Goal: Task Accomplishment & Management: Use online tool/utility

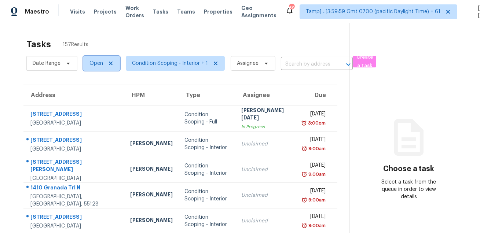
click at [96, 65] on span "Open" at bounding box center [96, 63] width 14 height 7
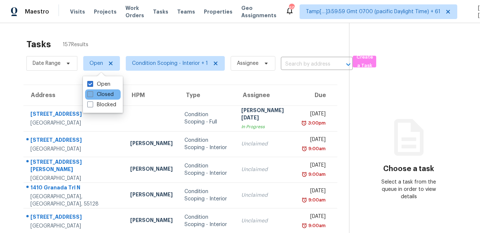
click at [97, 94] on label "Closed" at bounding box center [100, 94] width 26 height 7
click at [92, 94] on input "Closed" at bounding box center [89, 93] width 5 height 5
checkbox input "true"
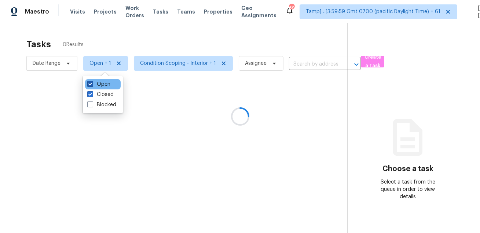
click at [100, 82] on label "Open" at bounding box center [98, 84] width 23 height 7
click at [92, 82] on input "Open" at bounding box center [89, 83] width 5 height 5
checkbox input "false"
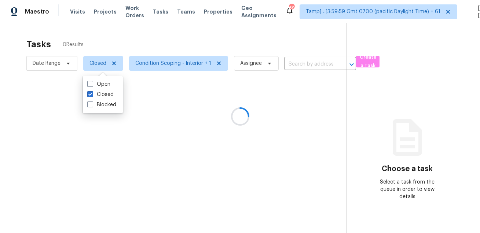
click at [137, 44] on div at bounding box center [240, 116] width 480 height 233
click at [157, 63] on div at bounding box center [240, 116] width 480 height 233
click at [176, 68] on div at bounding box center [240, 116] width 480 height 233
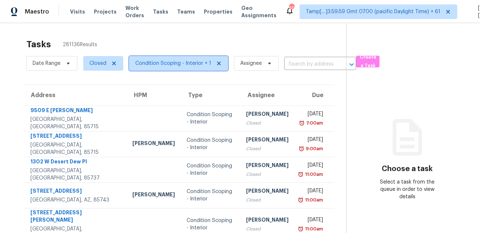
click at [176, 68] on span "Condition Scoping - Interior + 1" at bounding box center [178, 63] width 99 height 15
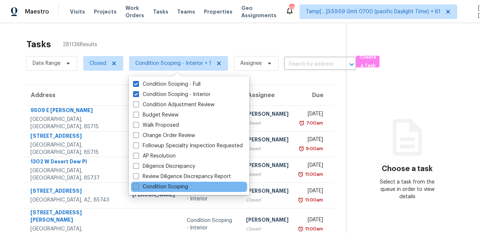
click at [168, 185] on label "Condition Scoping" at bounding box center [160, 186] width 55 height 7
click at [138, 185] on input "Condition Scoping" at bounding box center [135, 185] width 5 height 5
checkbox input "true"
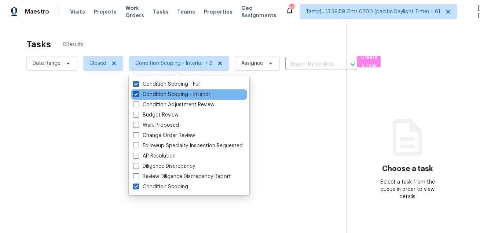
click at [173, 96] on label "Condition Scoping - Interior" at bounding box center [171, 94] width 77 height 7
click at [138, 96] on input "Condition Scoping - Interior" at bounding box center [135, 93] width 5 height 5
checkbox input "false"
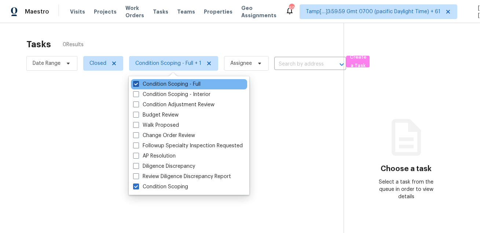
click at [173, 82] on label "Condition Scoping - Full" at bounding box center [166, 84] width 67 height 7
click at [138, 82] on input "Condition Scoping - Full" at bounding box center [135, 83] width 5 height 5
checkbox input "false"
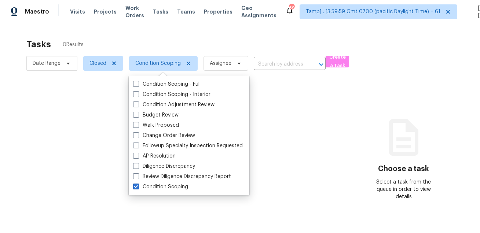
click at [181, 47] on div at bounding box center [240, 116] width 480 height 233
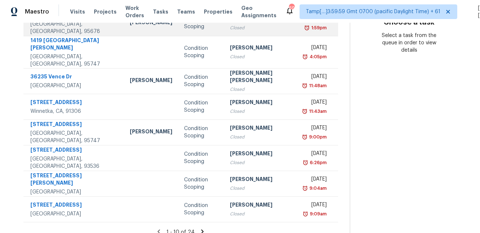
scroll to position [148, 0]
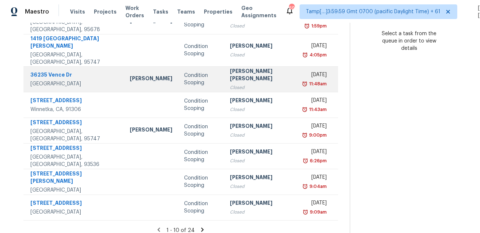
click at [184, 72] on div "Condition Scoping" at bounding box center [201, 79] width 34 height 15
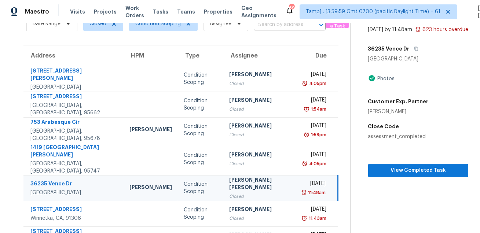
scroll to position [29, 0]
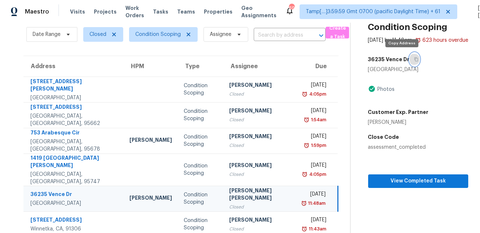
click at [409, 61] on button "button" at bounding box center [414, 59] width 10 height 13
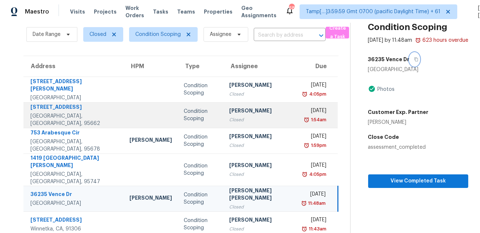
scroll to position [0, 0]
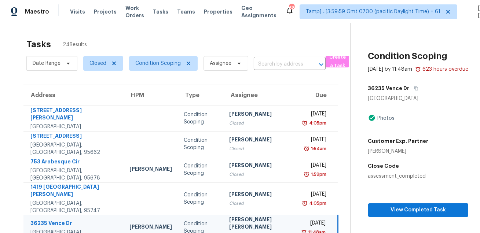
click at [258, 40] on div "Tasks 24 Results" at bounding box center [188, 44] width 324 height 19
click at [89, 59] on span "Closed" at bounding box center [103, 63] width 40 height 15
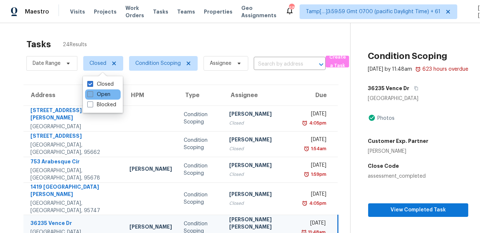
click at [97, 95] on label "Open" at bounding box center [98, 94] width 23 height 7
click at [92, 95] on input "Open" at bounding box center [89, 93] width 5 height 5
checkbox input "true"
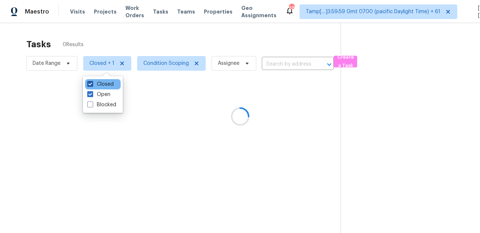
click at [101, 83] on label "Closed" at bounding box center [100, 84] width 26 height 7
click at [92, 83] on input "Closed" at bounding box center [89, 83] width 5 height 5
checkbox input "false"
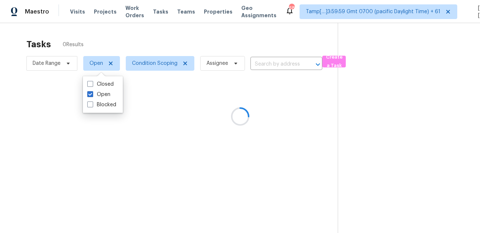
click at [141, 32] on div at bounding box center [240, 116] width 480 height 233
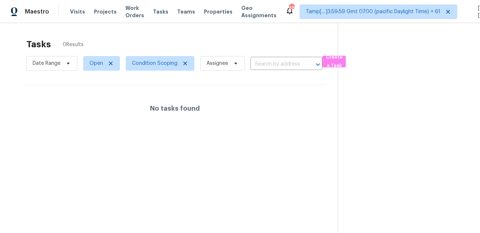
click at [172, 41] on div "Tasks 0 Results" at bounding box center [181, 44] width 311 height 19
click at [138, 64] on span "Condition Scoping" at bounding box center [154, 63] width 45 height 7
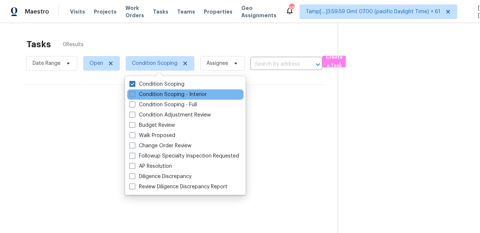
click at [144, 95] on label "Condition Scoping - Interior" at bounding box center [167, 94] width 77 height 7
click at [134, 95] on input "Condition Scoping - Interior" at bounding box center [131, 93] width 5 height 5
checkbox input "true"
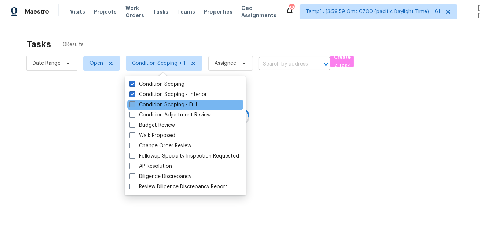
click at [141, 104] on label "Condition Scoping - Full" at bounding box center [162, 104] width 67 height 7
click at [134, 104] on input "Condition Scoping - Full" at bounding box center [131, 103] width 5 height 5
checkbox input "true"
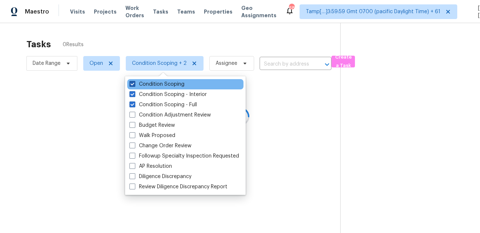
click at [147, 86] on label "Condition Scoping" at bounding box center [156, 84] width 55 height 7
click at [134, 85] on input "Condition Scoping" at bounding box center [131, 83] width 5 height 5
checkbox input "false"
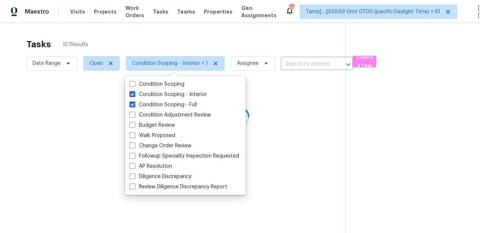
click at [159, 41] on div at bounding box center [240, 116] width 480 height 233
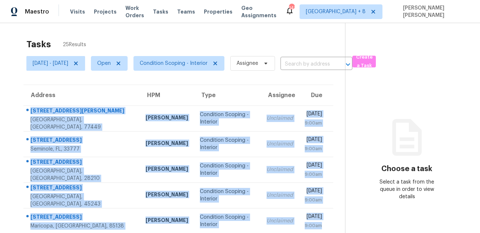
scroll to position [23, 0]
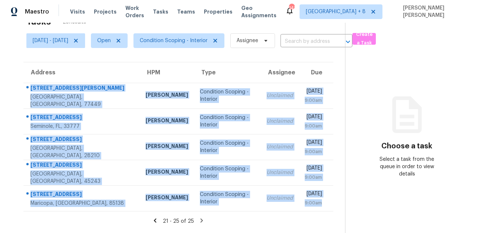
click at [371, 83] on section "Choose a task Select a task from the queue in order to view details" at bounding box center [406, 116] width 123 height 233
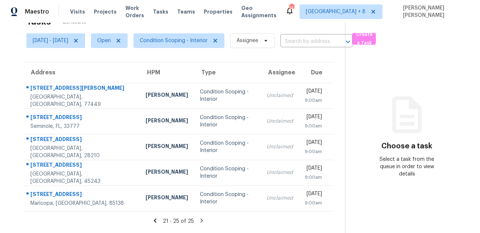
click at [391, 112] on icon at bounding box center [407, 115] width 44 height 44
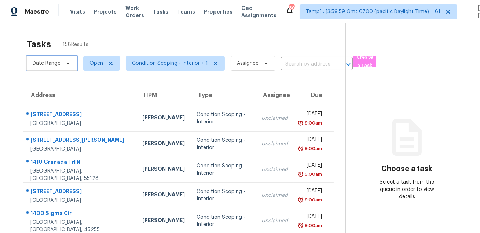
click at [56, 61] on span "Date Range" at bounding box center [47, 63] width 28 height 7
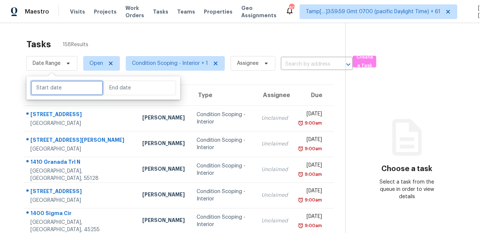
select select "7"
select select "2025"
select select "8"
select select "2025"
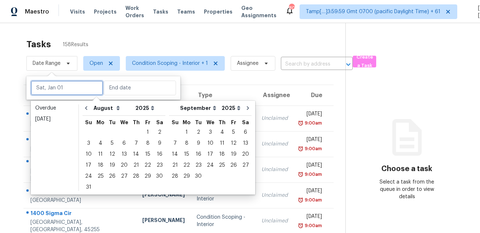
click at [60, 88] on input "text" at bounding box center [67, 88] width 72 height 15
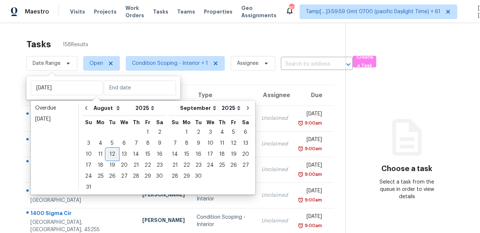
click at [112, 153] on div "12" at bounding box center [112, 154] width 12 height 10
type input "Tue, Aug 12"
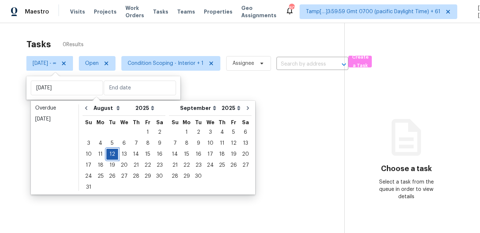
click at [112, 153] on div "12" at bounding box center [112, 154] width 12 height 10
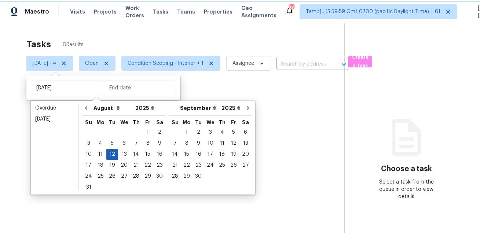
type input "Tue, Aug 12"
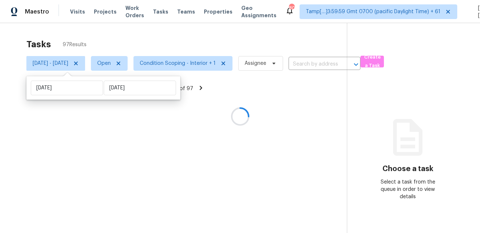
click at [175, 24] on div "Tasks 97 Results Tue, Aug 12 - Tue, Aug 12 Open Condition Scoping - Interior + …" at bounding box center [240, 139] width 480 height 233
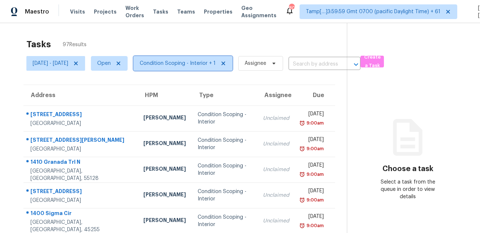
click at [183, 64] on span "Condition Scoping - Interior + 1" at bounding box center [178, 63] width 76 height 7
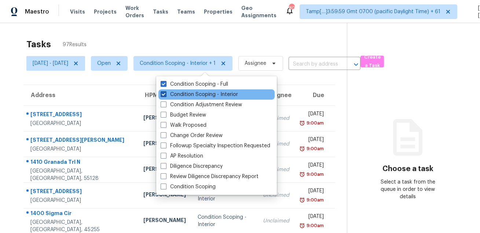
click at [182, 95] on label "Condition Scoping - Interior" at bounding box center [198, 94] width 77 height 7
click at [165, 95] on input "Condition Scoping - Interior" at bounding box center [162, 93] width 5 height 5
checkbox input "false"
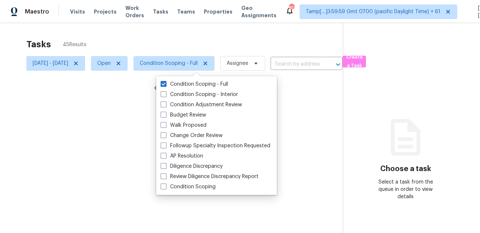
click at [210, 33] on div at bounding box center [240, 116] width 480 height 233
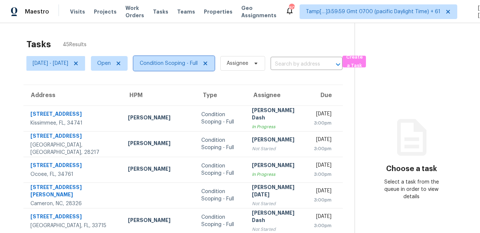
click at [194, 62] on span "Condition Scoping - Full" at bounding box center [169, 63] width 58 height 7
click at [202, 49] on div "Tasks 45 Results" at bounding box center [190, 44] width 328 height 19
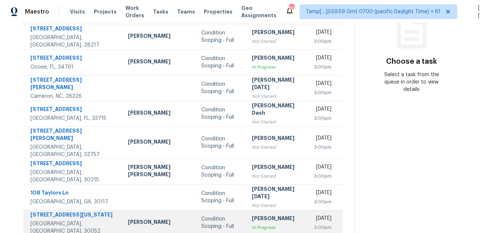
scroll to position [148, 0]
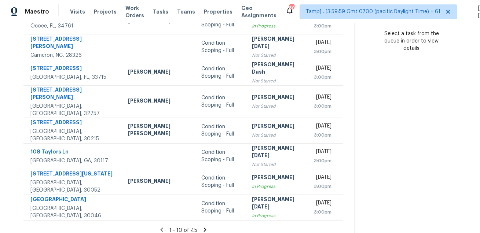
click at [202, 226] on icon at bounding box center [205, 229] width 7 height 7
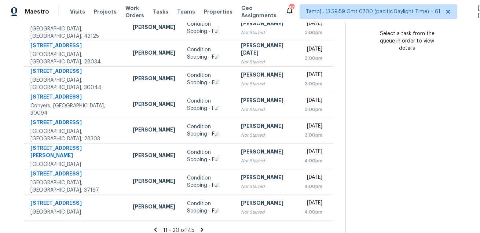
click at [203, 226] on icon at bounding box center [202, 229] width 7 height 7
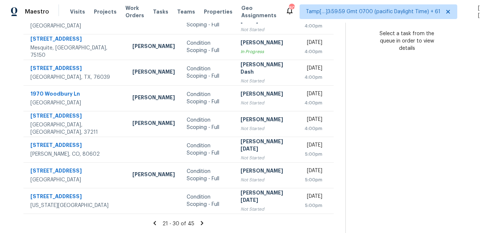
click at [201, 221] on icon at bounding box center [202, 223] width 7 height 7
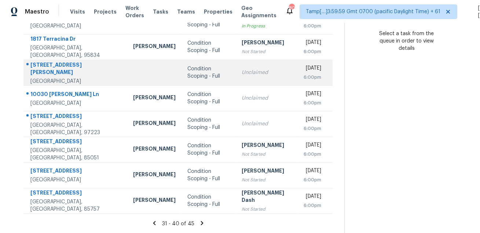
click at [61, 69] on div "3290 Rutledge Dr" at bounding box center [75, 69] width 91 height 16
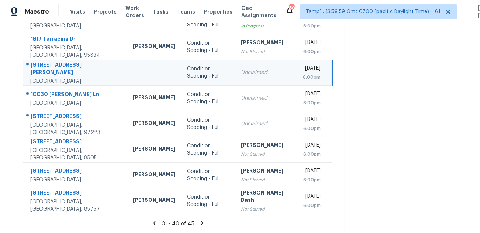
click at [61, 69] on div "3290 Rutledge Dr" at bounding box center [75, 69] width 91 height 16
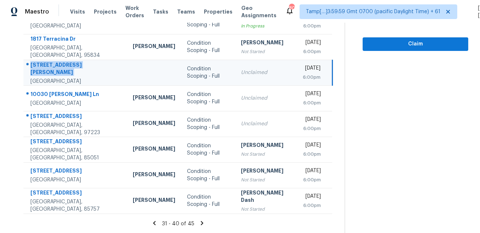
copy div "3290 Rutledge Dr"
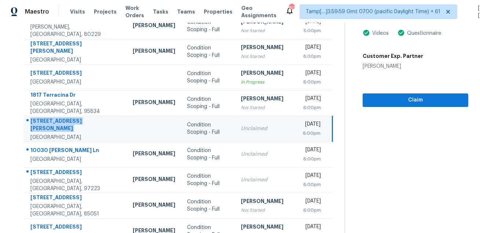
scroll to position [24, 0]
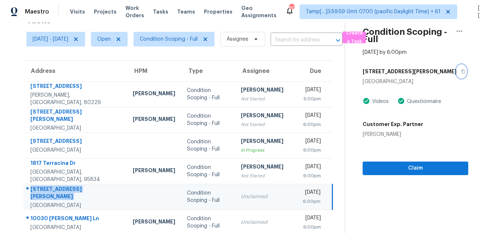
click at [461, 71] on icon "button" at bounding box center [463, 71] width 4 height 4
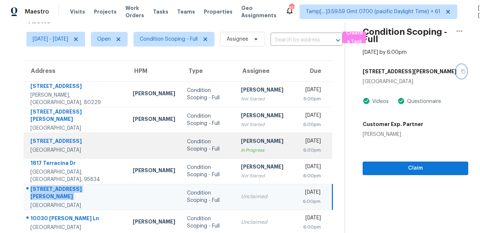
scroll to position [148, 0]
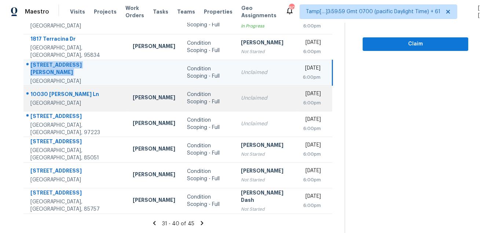
click at [38, 91] on div "10030 Carissa Ln" at bounding box center [75, 95] width 91 height 9
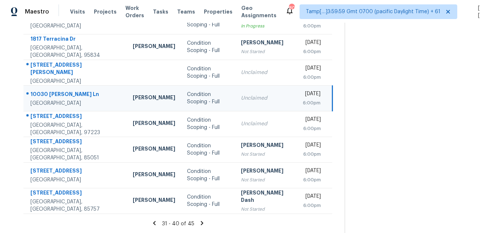
click at [38, 91] on div "10030 Carissa Ln" at bounding box center [75, 95] width 91 height 9
copy div "10030 Carissa Ln"
click at [241, 99] on div "Unclaimed" at bounding box center [266, 98] width 50 height 7
click at [266, 104] on td "Unclaimed" at bounding box center [266, 98] width 62 height 26
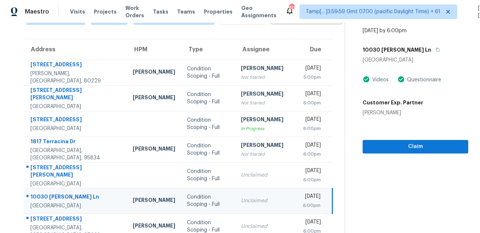
scroll to position [22, 0]
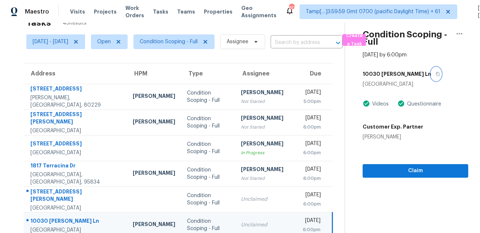
click at [435, 74] on icon "button" at bounding box center [437, 74] width 4 height 4
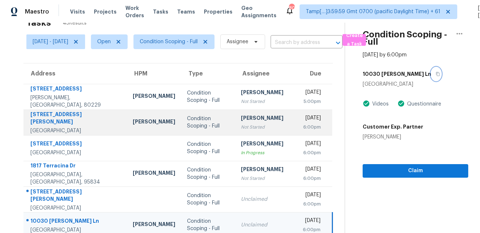
scroll to position [148, 0]
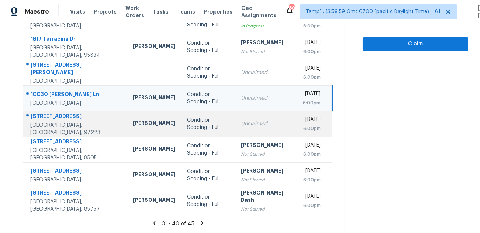
click at [57, 122] on div "11325 SW Eucalyptus Pl" at bounding box center [75, 116] width 91 height 9
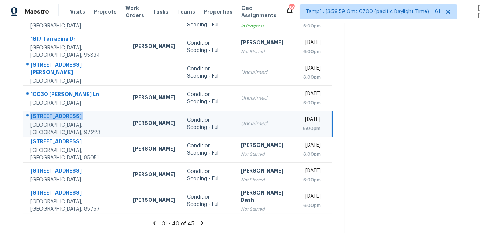
click at [57, 122] on div "11325 SW Eucalyptus Pl" at bounding box center [75, 116] width 91 height 9
copy div "11325 SW Eucalyptus Pl"
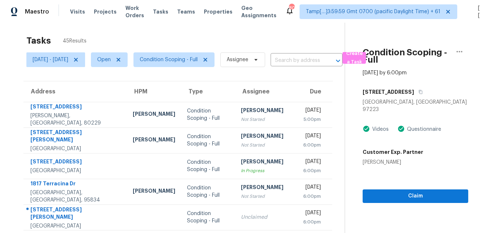
scroll to position [0, 0]
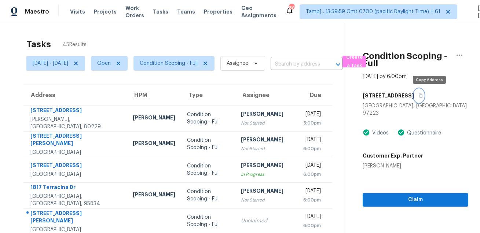
click at [422, 95] on icon "button" at bounding box center [420, 95] width 4 height 4
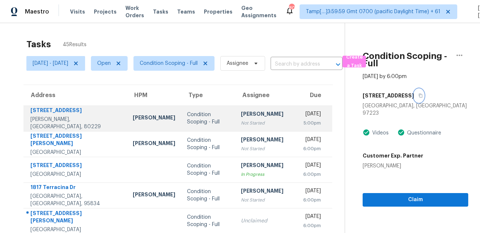
scroll to position [148, 0]
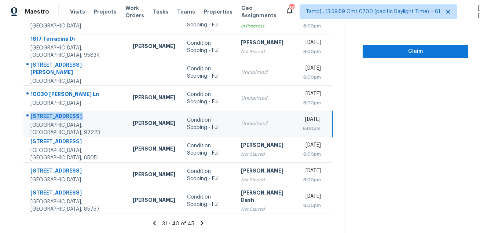
click at [203, 221] on icon at bounding box center [202, 223] width 7 height 7
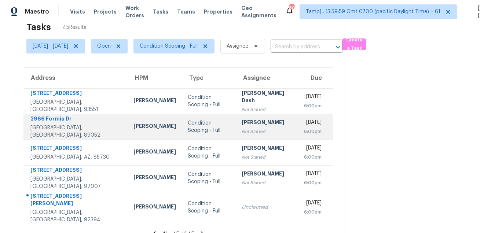
scroll to position [23, 0]
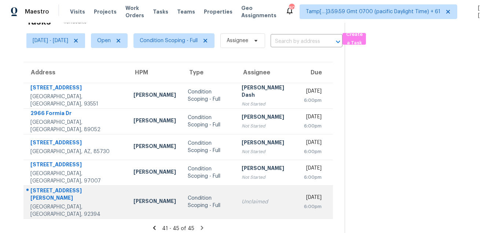
click at [47, 188] on div "13117 Camino Valle Way" at bounding box center [75, 195] width 91 height 16
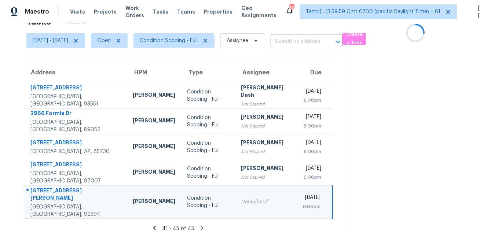
click at [47, 188] on div "13117 Camino Valle Way" at bounding box center [75, 195] width 91 height 16
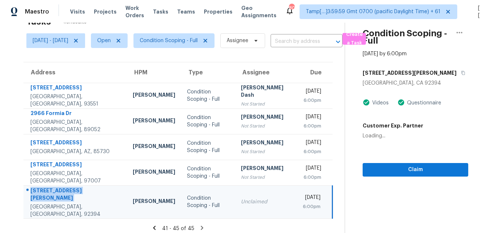
copy div "13117 Camino Valle Way"
click at [456, 75] on button "button" at bounding box center [461, 72] width 10 height 13
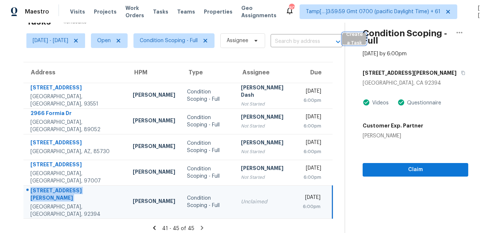
click at [362, 42] on span "Create a Task" at bounding box center [354, 38] width 16 height 17
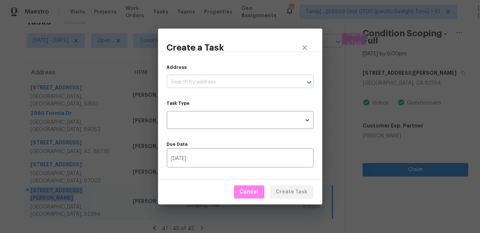
click at [265, 83] on input "text" at bounding box center [230, 82] width 126 height 11
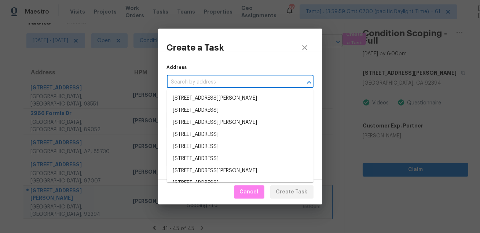
paste input "3290 Rutledge Dr, Las Vegas, NV 89120"
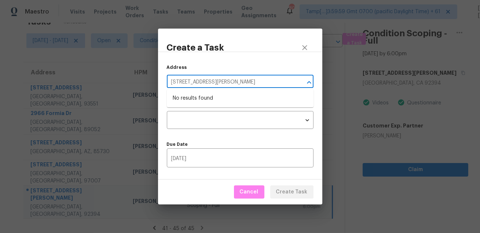
type input "3290 Rutledge Dr, Las Vegas, NV 89120"
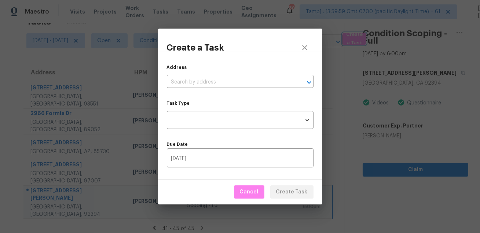
click at [303, 28] on div "Create a Task Address ​ Task Type ​ Task Type Due Date 08/12/2025 ​ Cancel Crea…" at bounding box center [240, 116] width 480 height 233
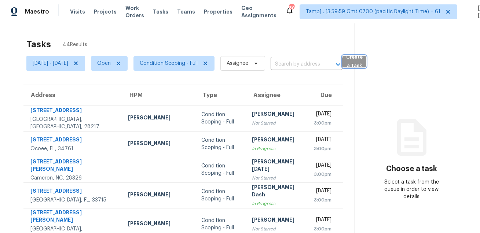
click at [362, 60] on span "Create a Task" at bounding box center [354, 61] width 16 height 17
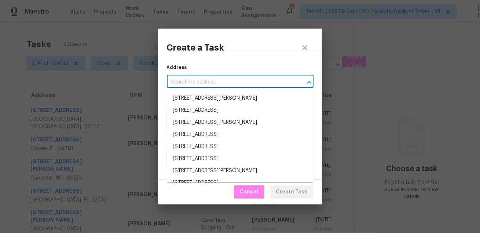
click at [254, 86] on input "text" at bounding box center [230, 82] width 126 height 11
paste input "[STREET_ADDRESS][PERSON_NAME]"
type input "3290 Rutledge Dr, Las Vegas, NV 89120"
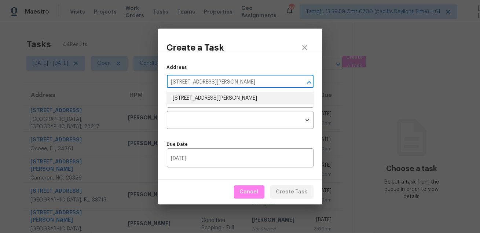
click at [232, 103] on li "3290 Rutledge Dr, Las Vegas, NV 89120" at bounding box center [240, 98] width 147 height 12
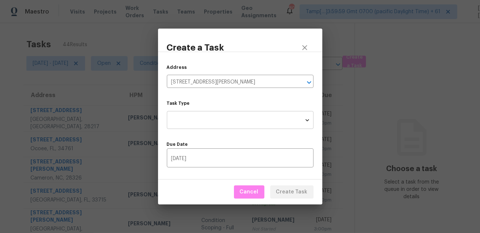
click at [226, 119] on body "Maestro Visits Projects Work Orders Tasks Teams Properties Geo Assignments 806 …" at bounding box center [240, 116] width 480 height 233
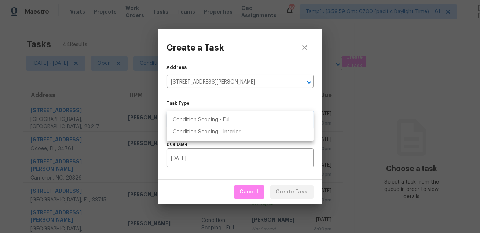
click at [235, 118] on li "Condition Scoping - Full" at bounding box center [240, 120] width 147 height 12
type input "virtual_full_assessment"
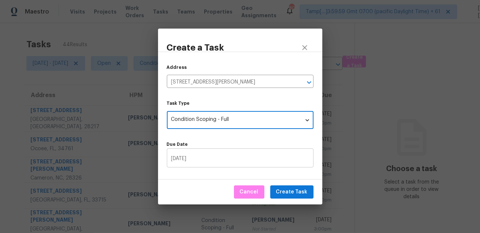
click at [217, 160] on input "08/12/2025" at bounding box center [240, 158] width 147 height 17
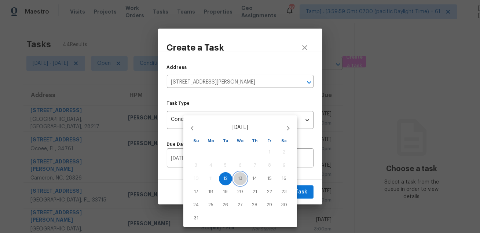
click at [238, 180] on p "13" at bounding box center [240, 179] width 4 height 6
type input "08/13/2025"
click at [313, 177] on div at bounding box center [240, 116] width 480 height 233
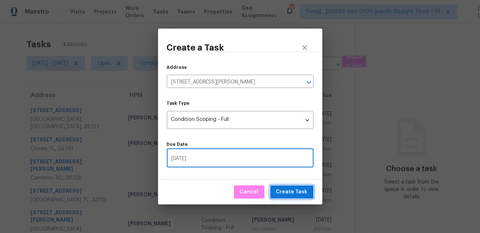
click at [298, 190] on span "Create Task" at bounding box center [292, 192] width 32 height 9
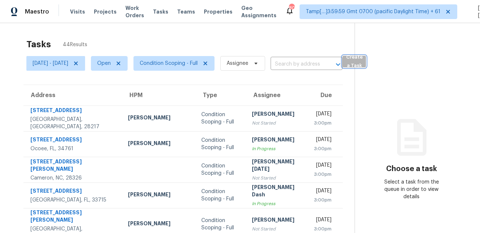
click at [362, 63] on span "Create a Task" at bounding box center [354, 61] width 16 height 17
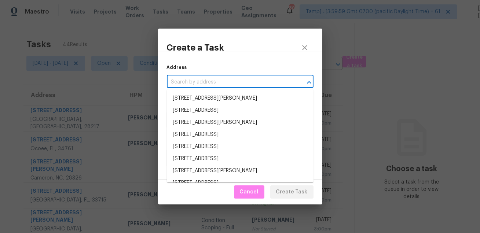
click at [279, 82] on input "text" at bounding box center [230, 82] width 126 height 11
paste input "10030 Carissa Ln, Spring Valley, CA 91977"
type input "10030 Carissa Ln, Spring Valley, CA 91977"
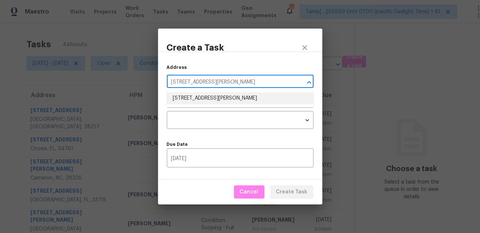
click at [236, 97] on li "10030 Carissa Ln, Spring Valley, CA 91977" at bounding box center [240, 98] width 147 height 12
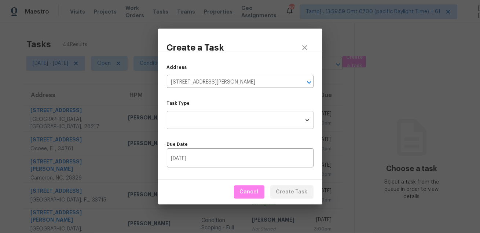
click at [230, 114] on body "Maestro Visits Projects Work Orders Tasks Teams Properties Geo Assignments 806 …" at bounding box center [240, 116] width 480 height 233
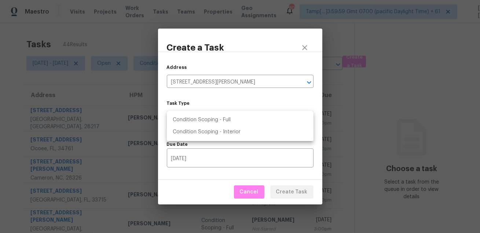
click at [228, 121] on li "Condition Scoping - Full" at bounding box center [240, 120] width 147 height 12
type input "virtual_full_assessment"
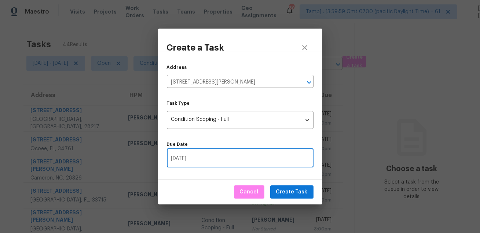
click at [219, 152] on input "08/13/2025" at bounding box center [240, 158] width 147 height 17
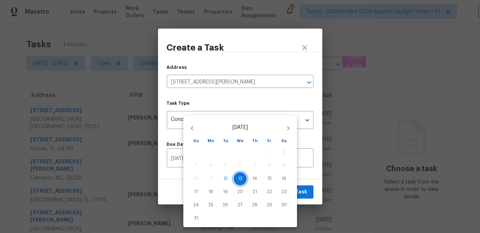
click at [241, 177] on p "13" at bounding box center [240, 179] width 4 height 6
click at [306, 179] on div at bounding box center [240, 116] width 480 height 233
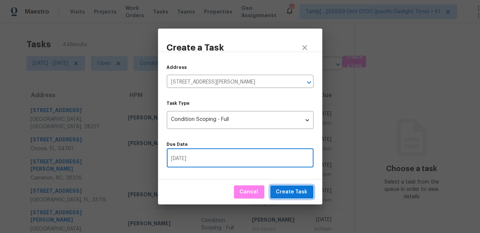
click at [294, 194] on span "Create Task" at bounding box center [292, 192] width 32 height 9
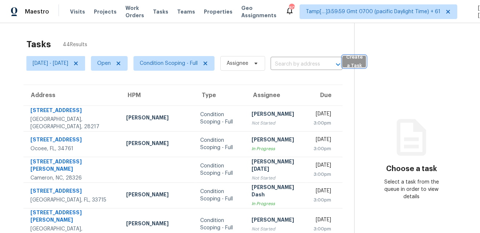
click at [362, 58] on span "Create a Task" at bounding box center [354, 61] width 16 height 17
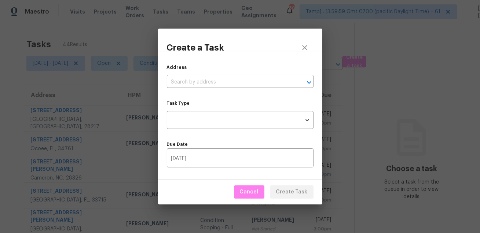
click at [253, 76] on div "Address ​" at bounding box center [240, 76] width 147 height 24
click at [253, 77] on input "text" at bounding box center [230, 82] width 126 height 11
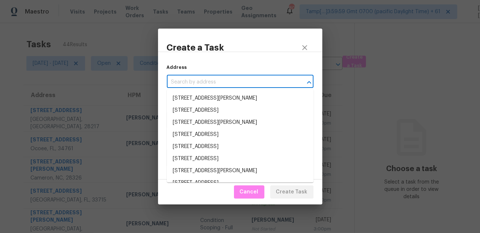
paste input "11325 SW Eucalyptus Pl, Portland, OR 97223"
type input "11325 SW Eucalyptus Pl, Portland, OR 97223"
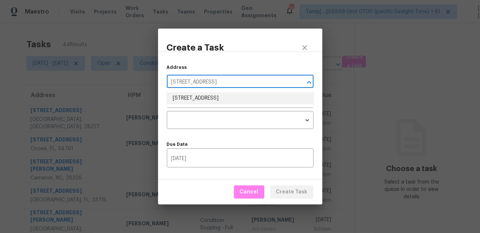
click at [234, 100] on li "11325 SW Eucalyptus Pl, Portland, OR 97223" at bounding box center [240, 98] width 147 height 12
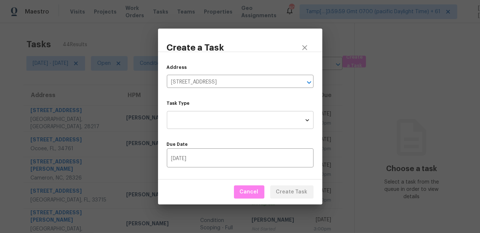
click at [227, 112] on body "Maestro Visits Projects Work Orders Tasks Teams Properties Geo Assignments 806 …" at bounding box center [240, 116] width 480 height 233
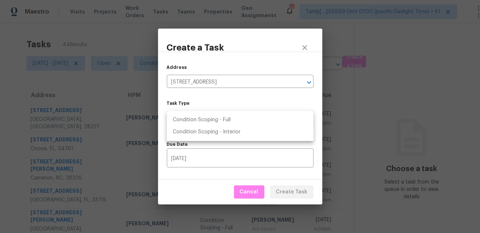
click at [229, 120] on li "Condition Scoping - Full" at bounding box center [240, 120] width 147 height 12
type input "virtual_full_assessment"
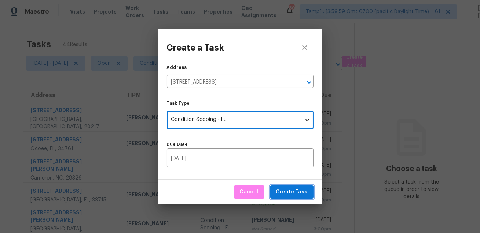
click at [278, 191] on button "Create Task" at bounding box center [291, 192] width 43 height 14
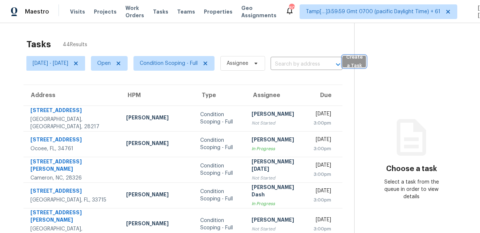
click at [362, 69] on span "Create a Task" at bounding box center [354, 61] width 16 height 17
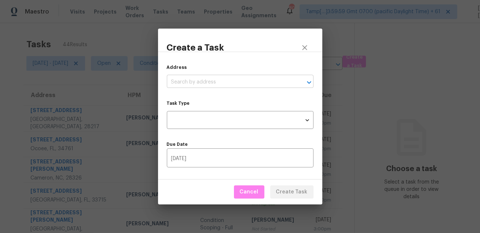
click at [283, 80] on input "text" at bounding box center [230, 82] width 126 height 11
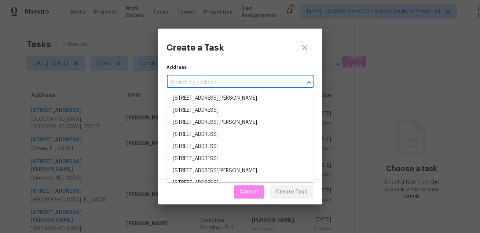
paste input "13117 Camino Valle Way, Victorville, CA 92394"
type input "13117 Camino Valle Way, Victorville, CA 92394"
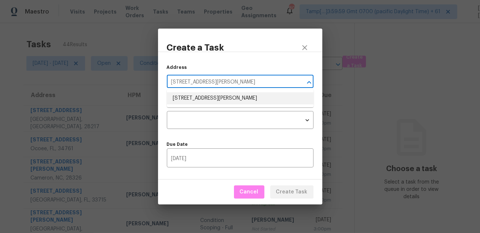
click at [252, 98] on li "13117 Camino Valle Way, Victorville, CA 92394" at bounding box center [240, 98] width 147 height 12
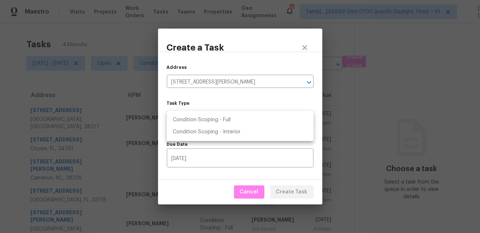
click at [247, 115] on body "Maestro Visits Projects Work Orders Tasks Teams Properties Geo Assignments 806 …" at bounding box center [240, 116] width 480 height 233
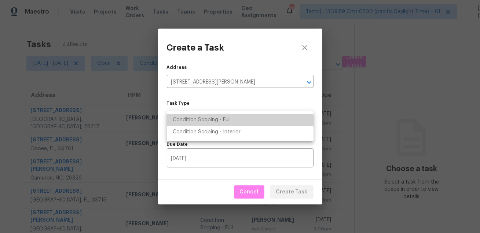
click at [246, 122] on li "Condition Scoping - Full" at bounding box center [240, 120] width 147 height 12
type input "virtual_full_assessment"
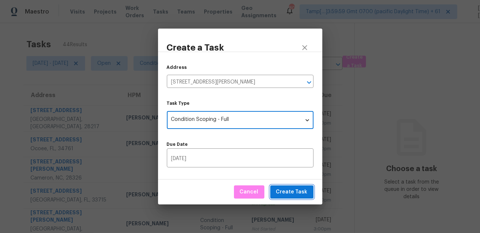
click at [278, 188] on span "Create Task" at bounding box center [292, 192] width 32 height 9
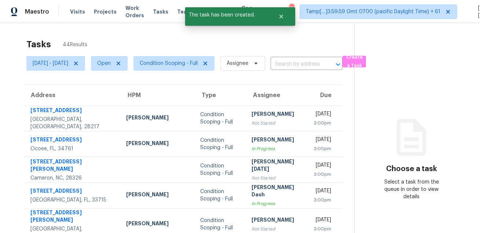
click at [329, 47] on div "Tasks 44 Results" at bounding box center [190, 44] width 328 height 19
click at [277, 18] on button "Close" at bounding box center [281, 16] width 24 height 15
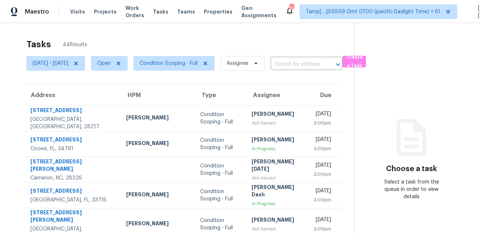
click at [280, 43] on div "Tasks 44 Results" at bounding box center [190, 44] width 328 height 19
click at [192, 65] on span "Condition Scoping - Full" at bounding box center [169, 63] width 58 height 7
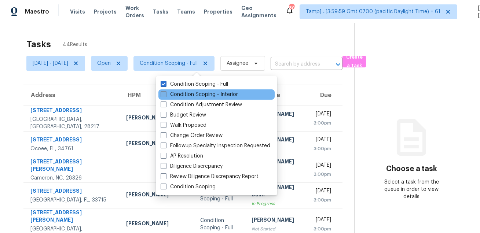
click at [186, 92] on label "Condition Scoping - Interior" at bounding box center [198, 94] width 77 height 7
click at [165, 92] on input "Condition Scoping - Interior" at bounding box center [162, 93] width 5 height 5
checkbox input "true"
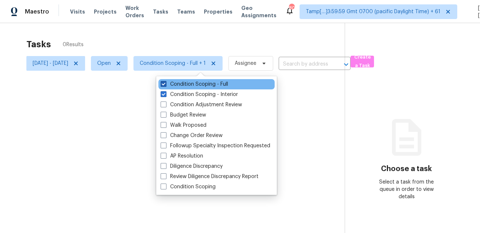
click at [193, 85] on label "Condition Scoping - Full" at bounding box center [193, 84] width 67 height 7
click at [165, 85] on input "Condition Scoping - Full" at bounding box center [162, 83] width 5 height 5
checkbox input "false"
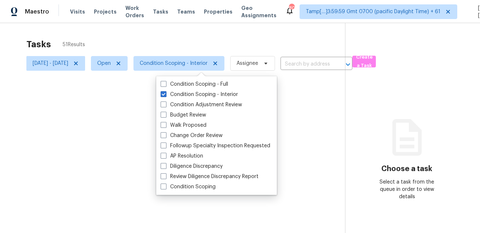
click at [223, 32] on div at bounding box center [240, 116] width 480 height 233
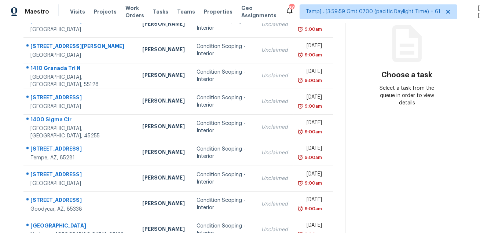
scroll to position [9, 0]
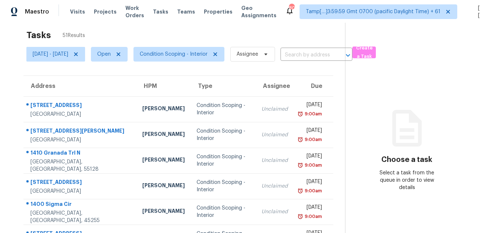
click at [244, 37] on div "Tasks 51 Results" at bounding box center [185, 35] width 318 height 19
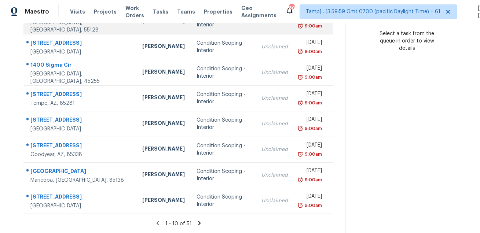
scroll to position [0, 0]
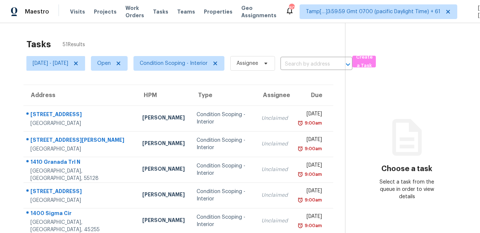
click at [274, 45] on div "Tasks 51 Results" at bounding box center [185, 44] width 318 height 19
